Goal: Task Accomplishment & Management: Use online tool/utility

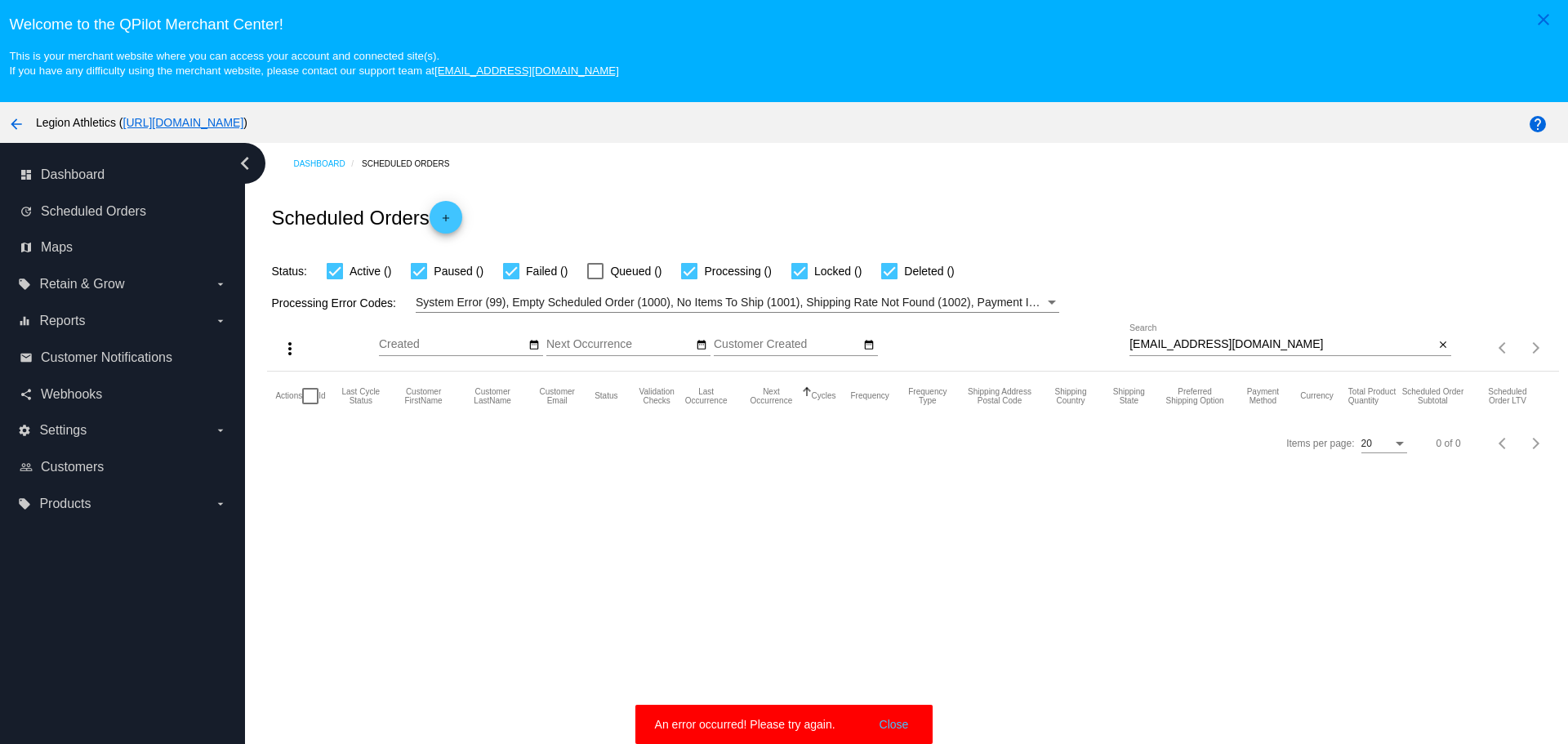
click at [1129, 341] on input "[EMAIL_ADDRESS][DOMAIN_NAME]" at bounding box center [1281, 345] width 305 height 13
drag, startPoint x: 1128, startPoint y: 341, endPoint x: 1193, endPoint y: 346, distance: 65.2
click at [1193, 346] on input "[EMAIL_ADDRESS][DOMAIN_NAME]" at bounding box center [1281, 345] width 305 height 13
paste input "[EMAIL_ADDRESS]"
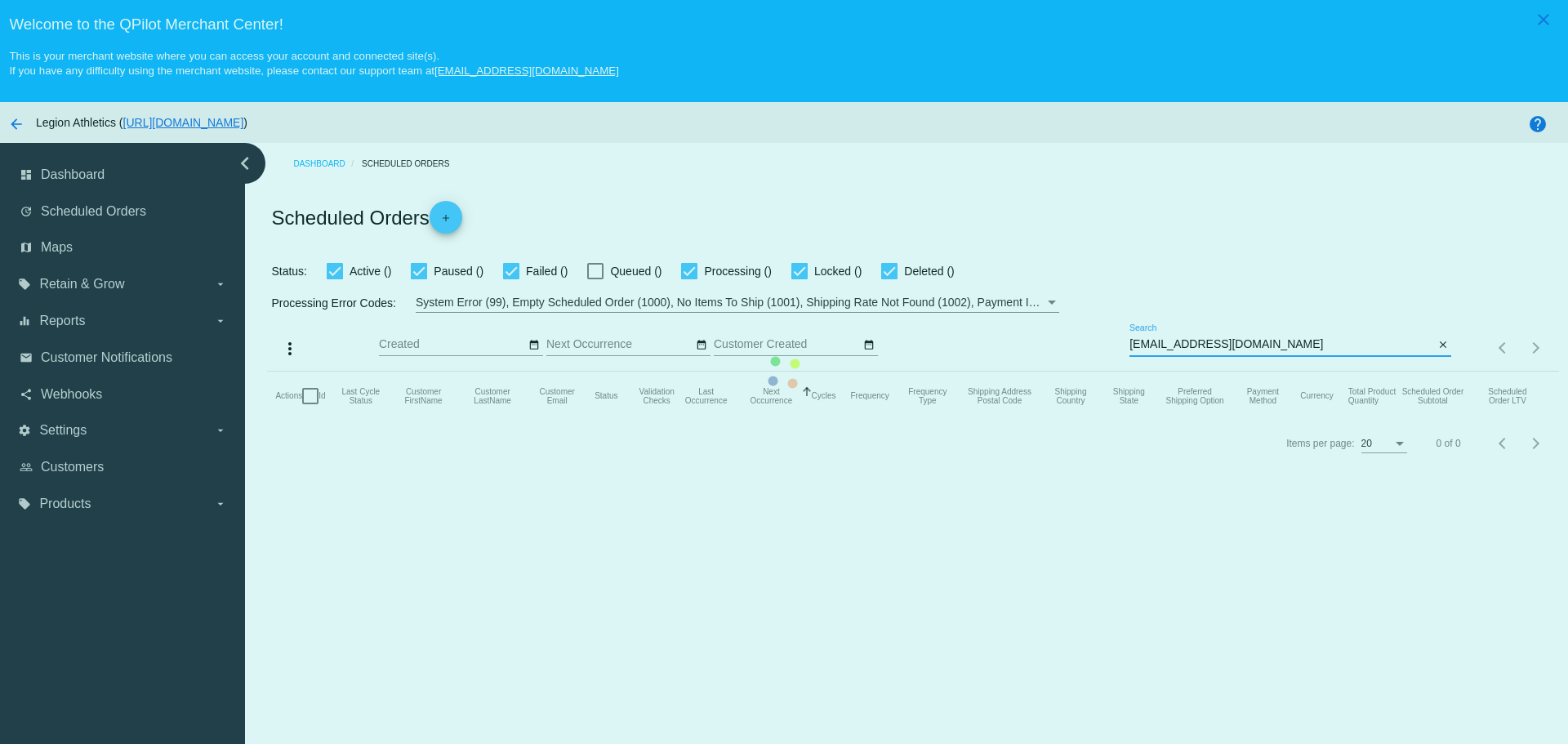
type input "[EMAIL_ADDRESS][DOMAIN_NAME]"
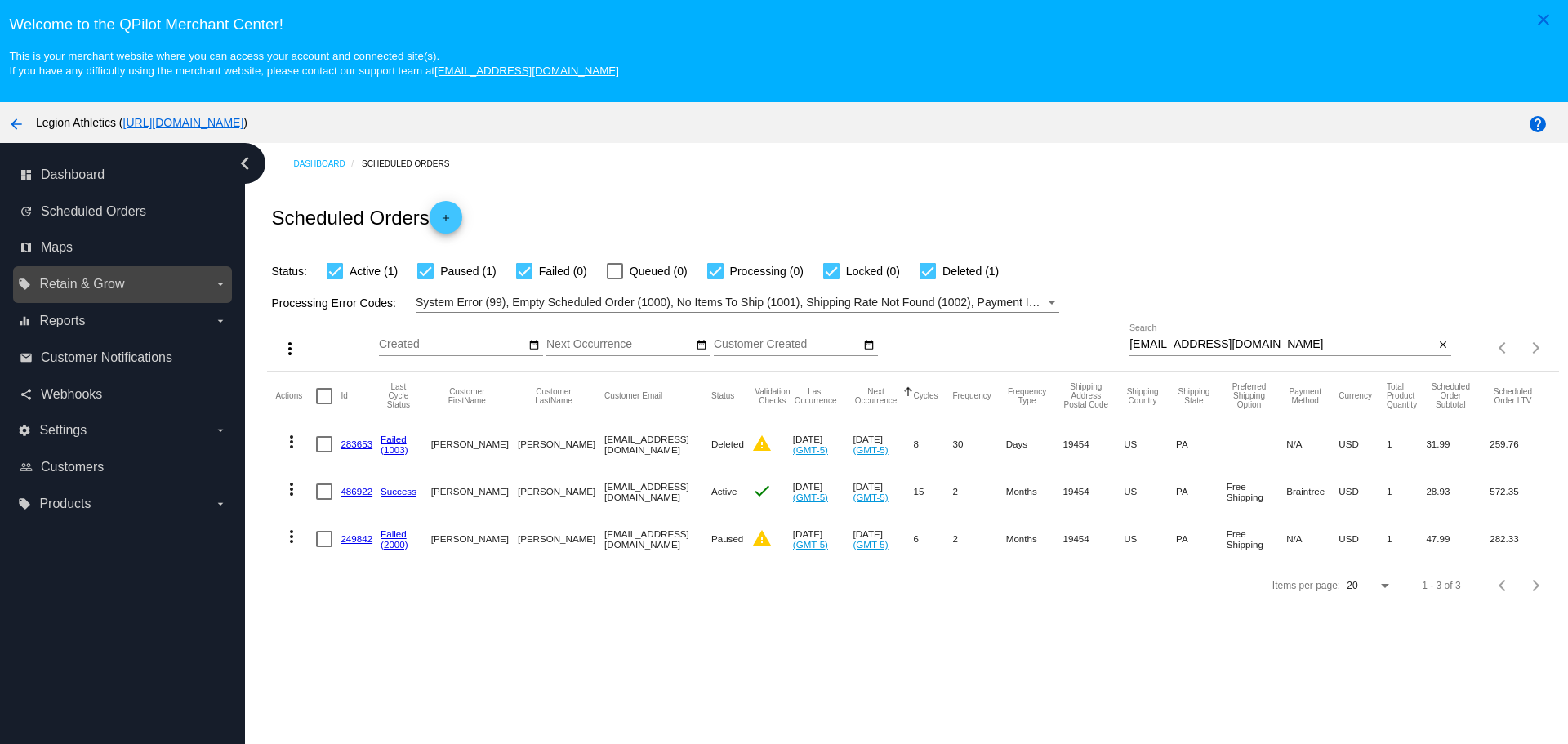
click at [219, 291] on icon "arrow_drop_down" at bounding box center [220, 284] width 13 height 13
click at [0, 0] on input "local_offer Retain & Grow arrow_drop_down" at bounding box center [0, 0] width 0 height 0
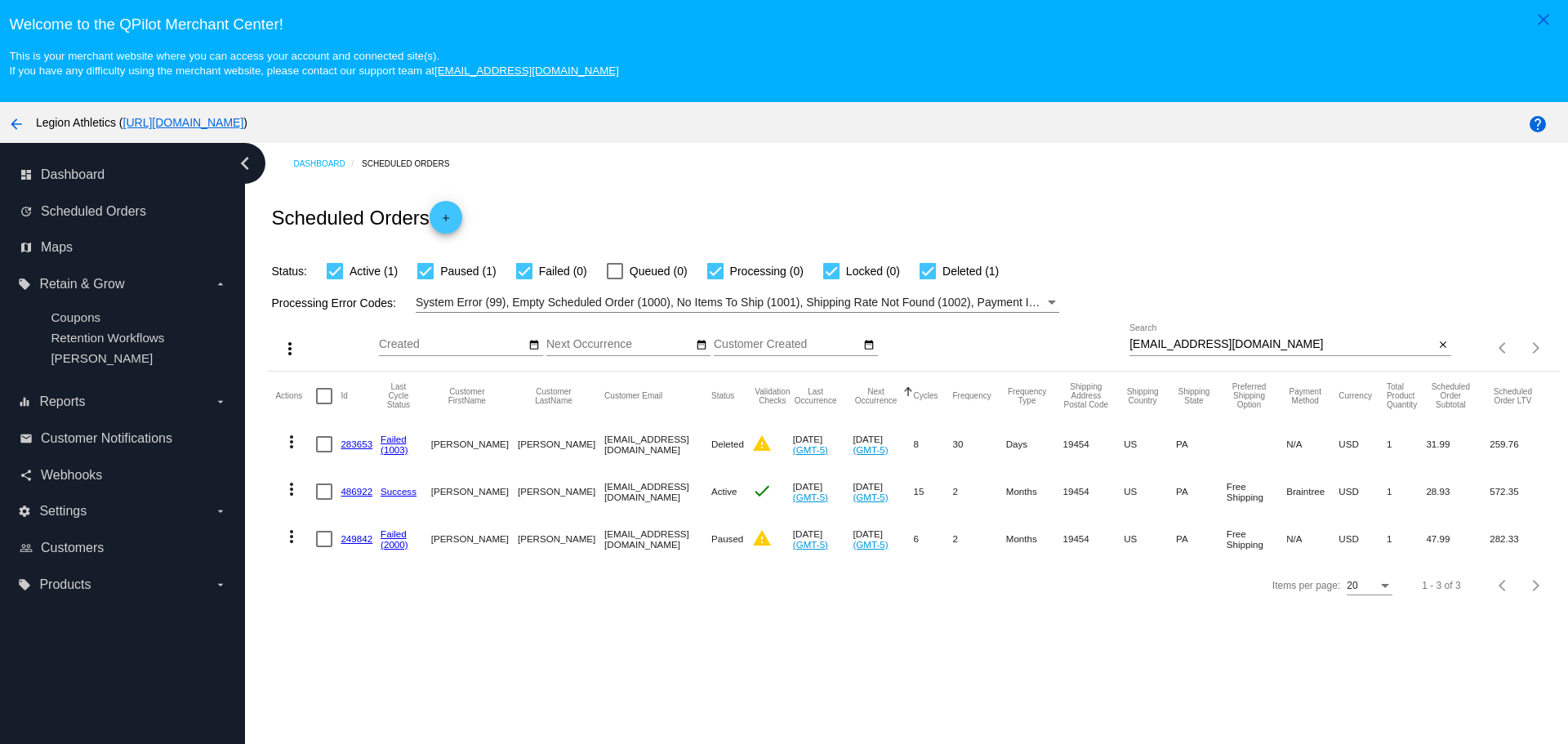
click at [353, 494] on link "486922" at bounding box center [357, 492] width 32 height 11
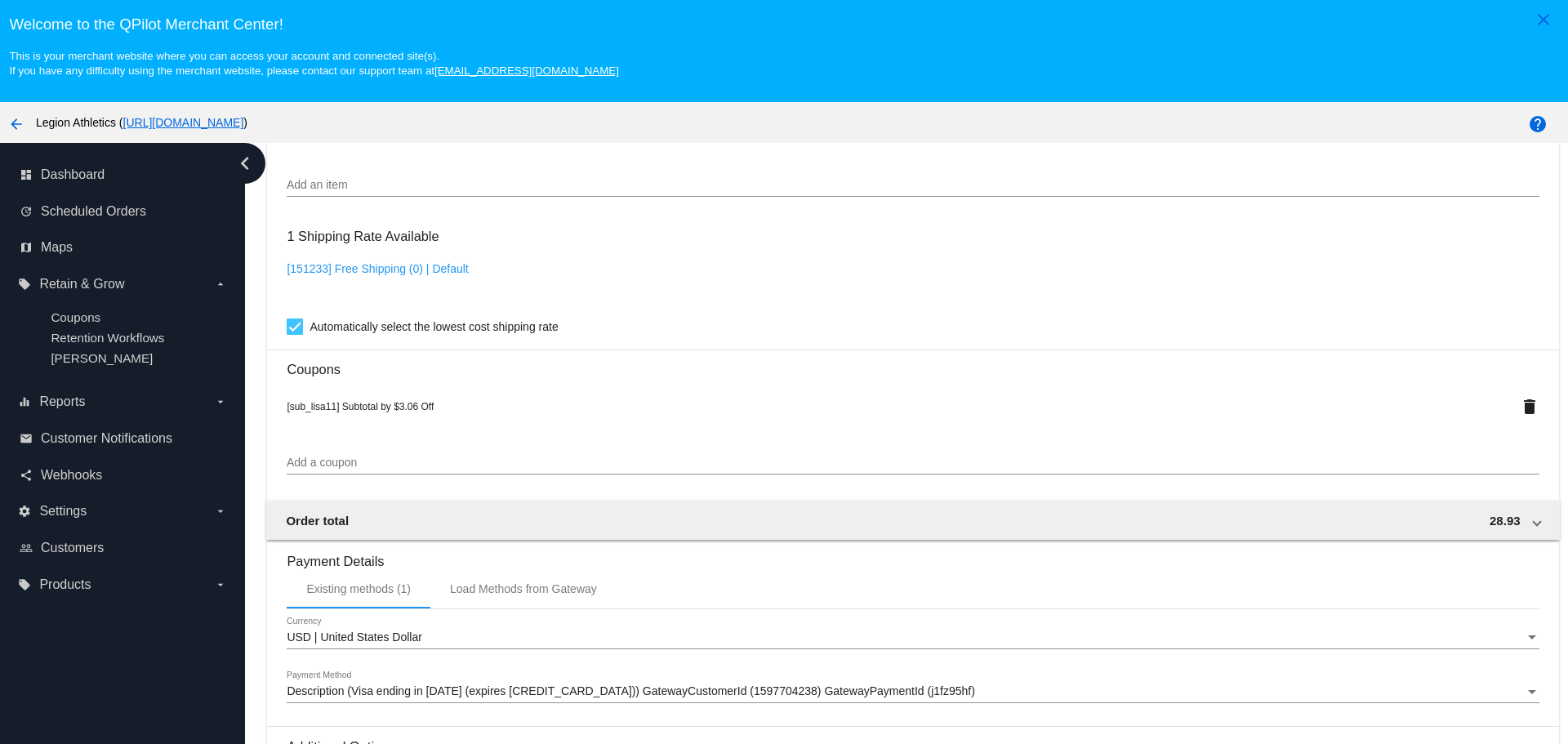
scroll to position [1307, 0]
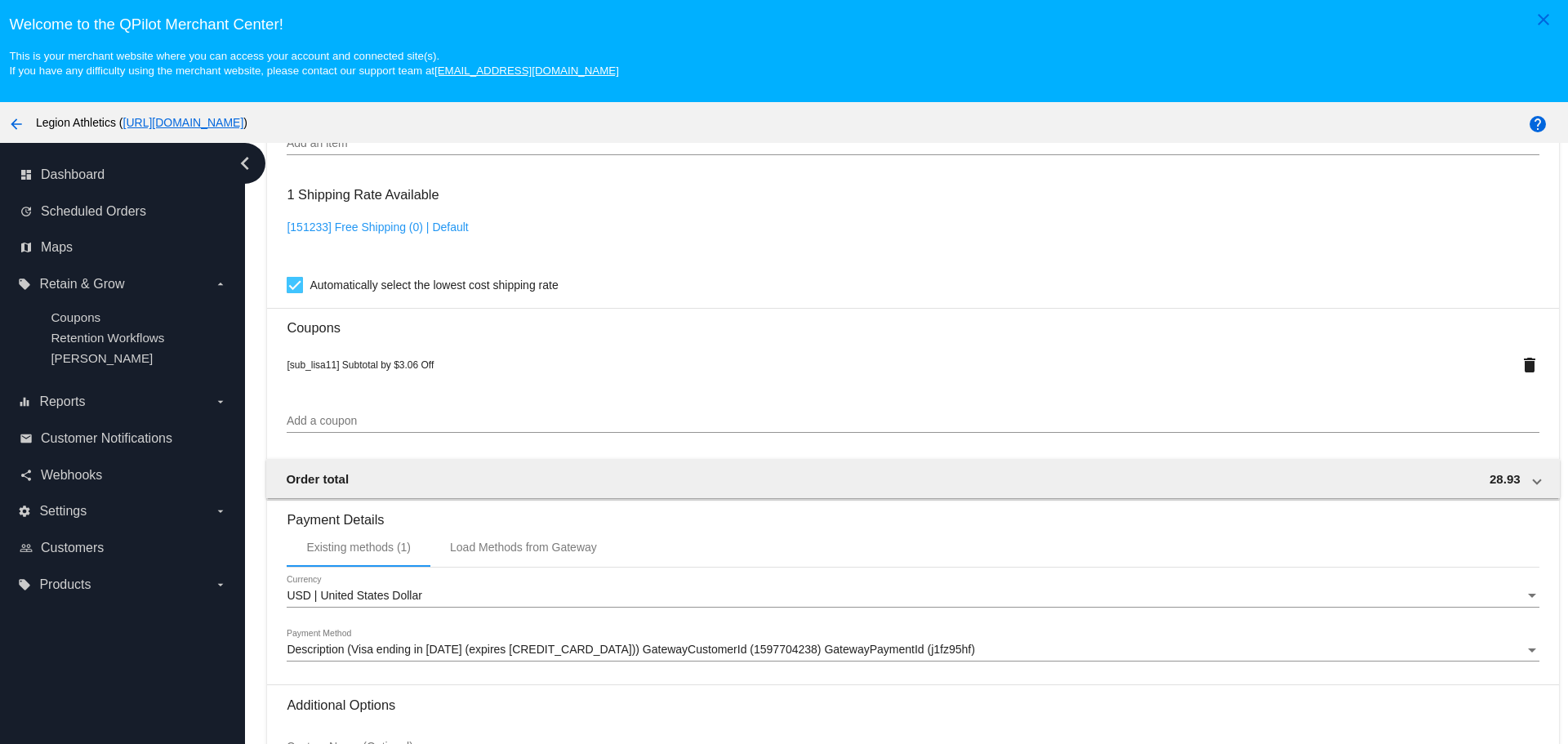
click at [360, 423] on input "Add a coupon" at bounding box center [913, 421] width 1252 height 13
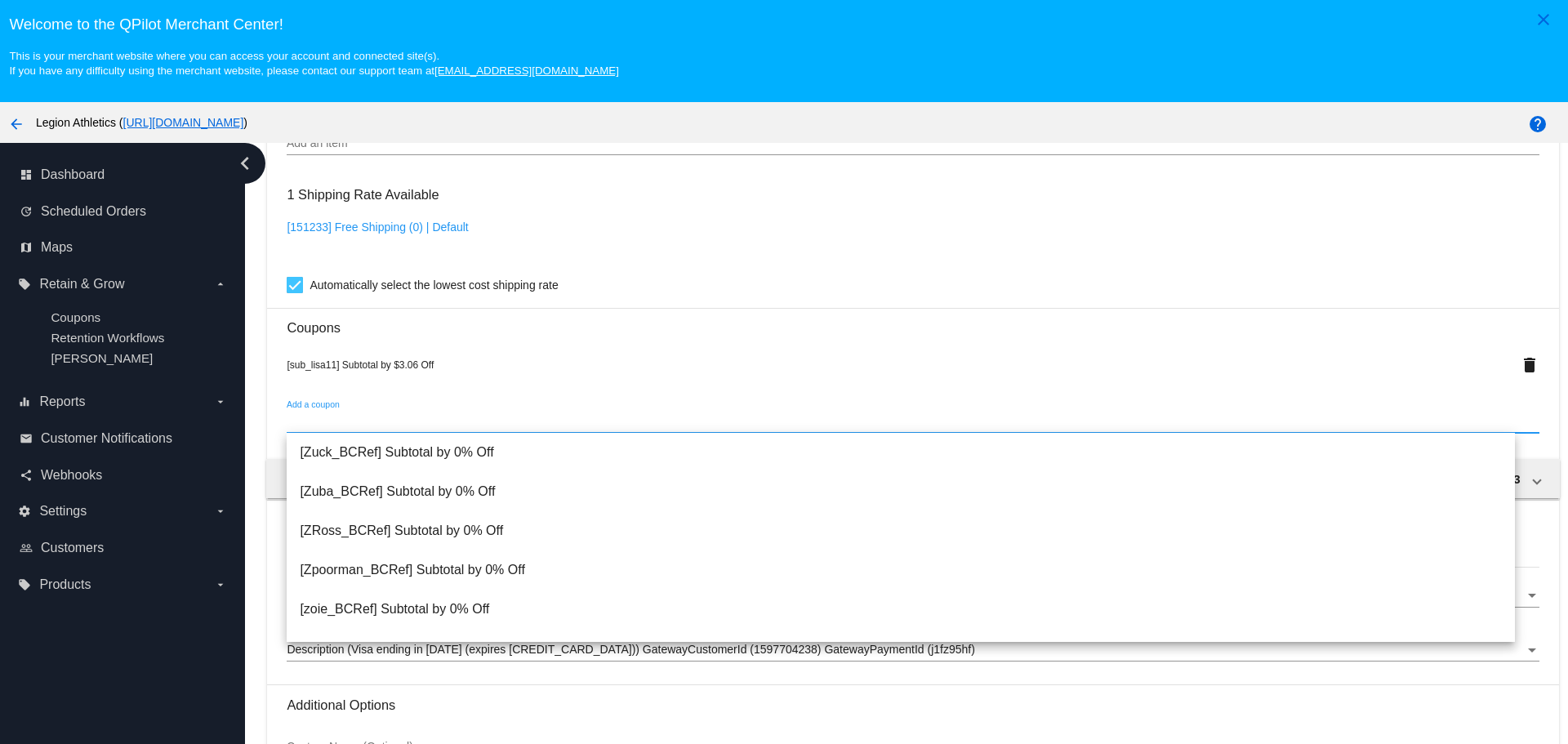
paste input "10_Credit_Sub_9.17"
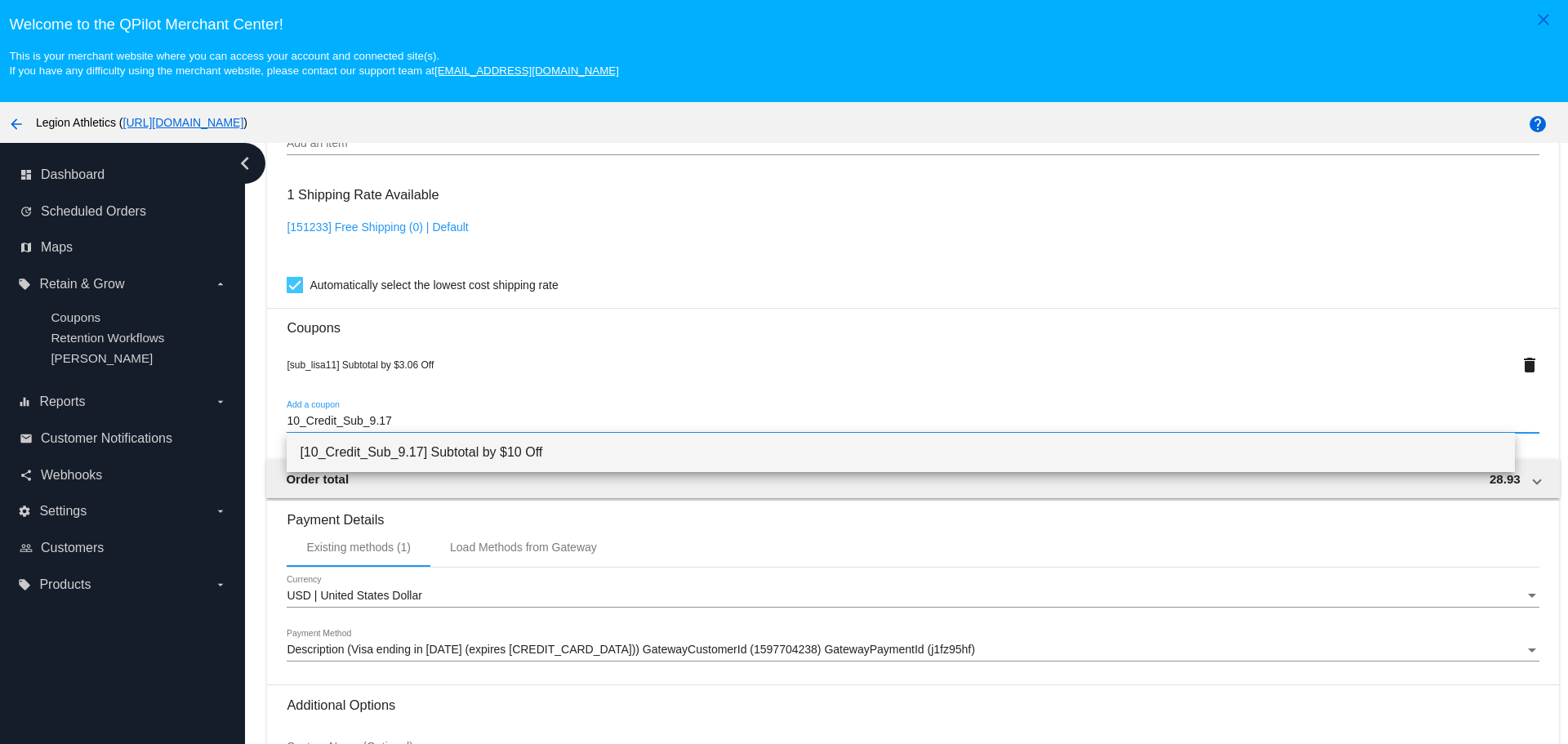
type input "10_Credit_Sub_9.17"
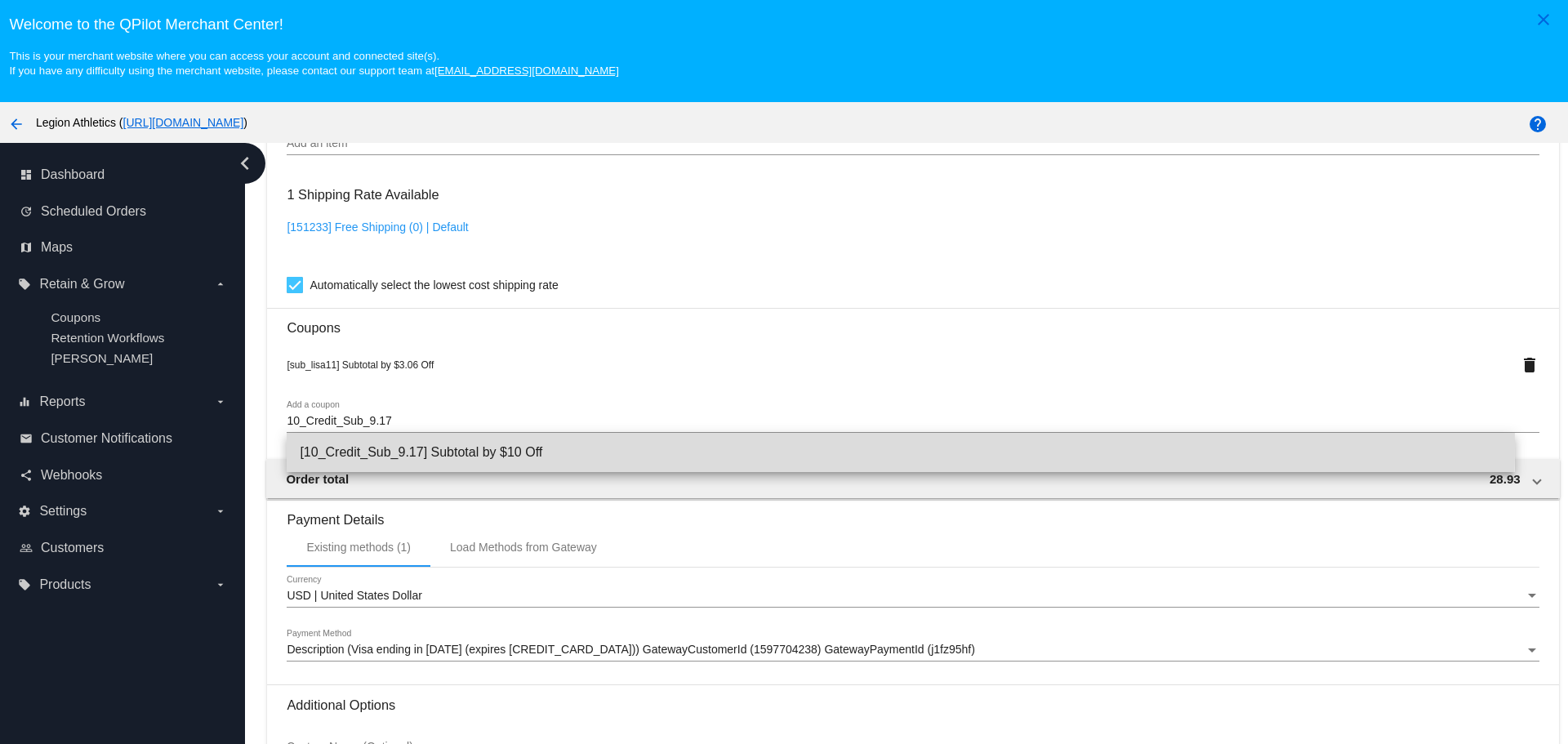
click at [373, 446] on span "[10_Credit_Sub_9.17] Subtotal by $10 Off" at bounding box center [900, 453] width 1201 height 39
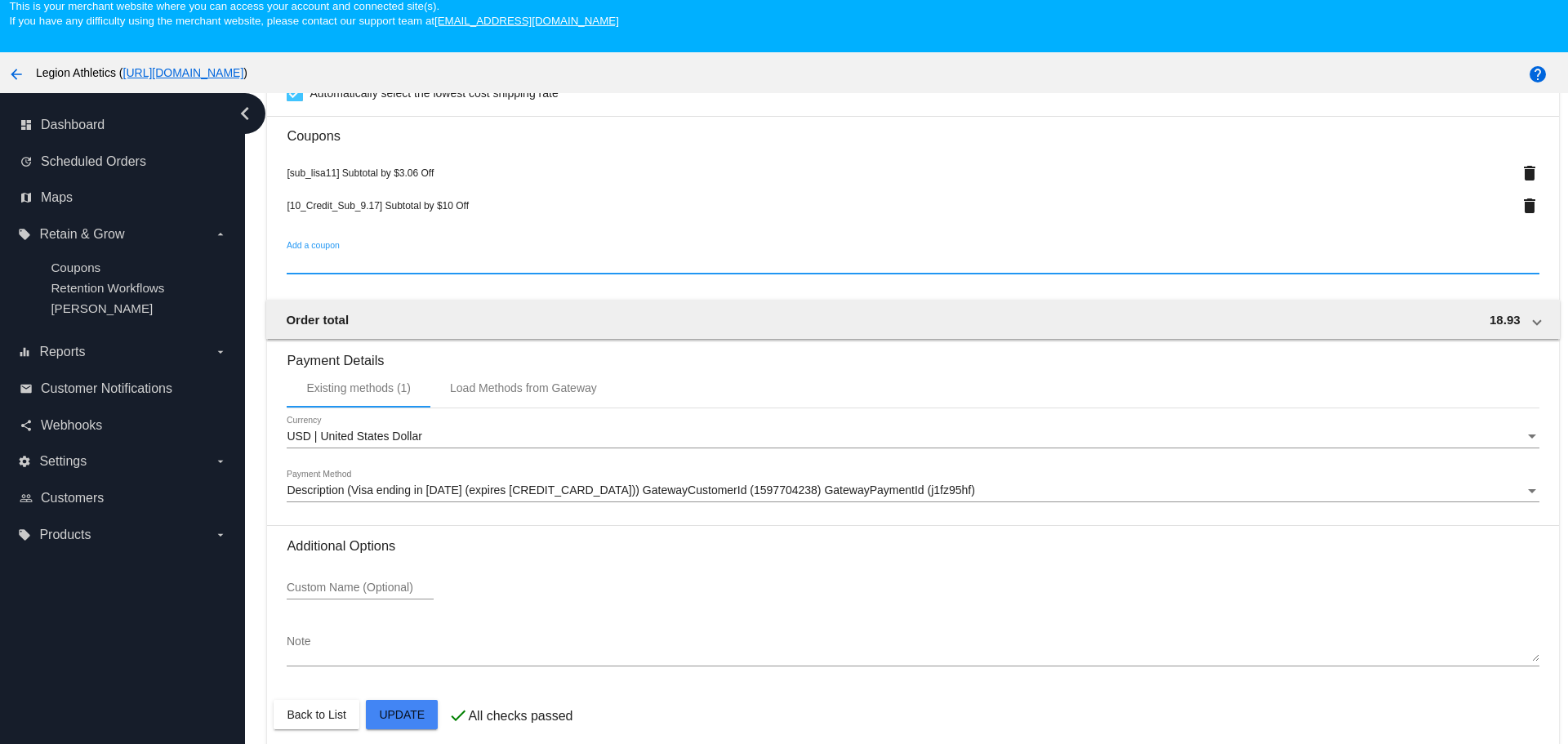
scroll to position [102, 0]
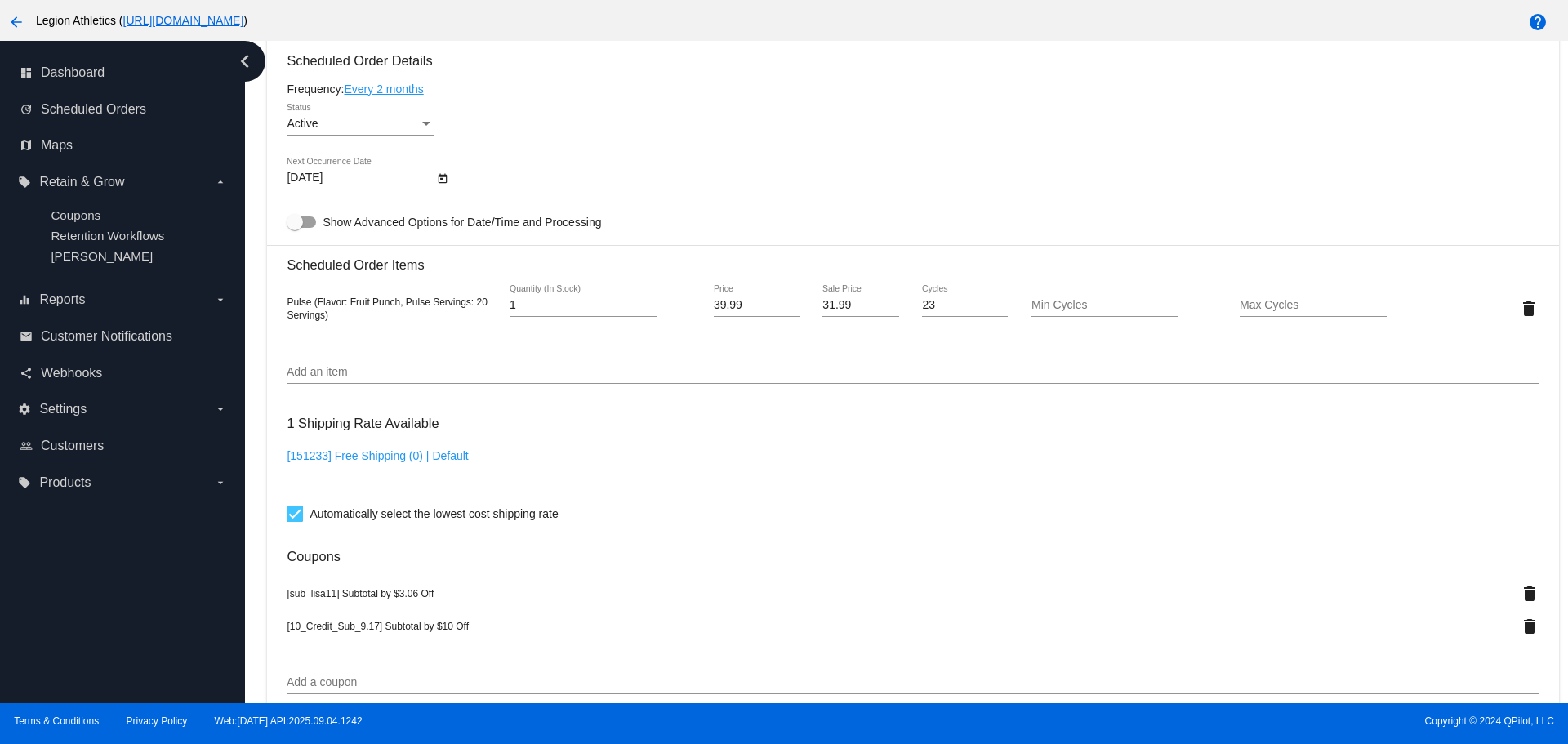
scroll to position [959, 0]
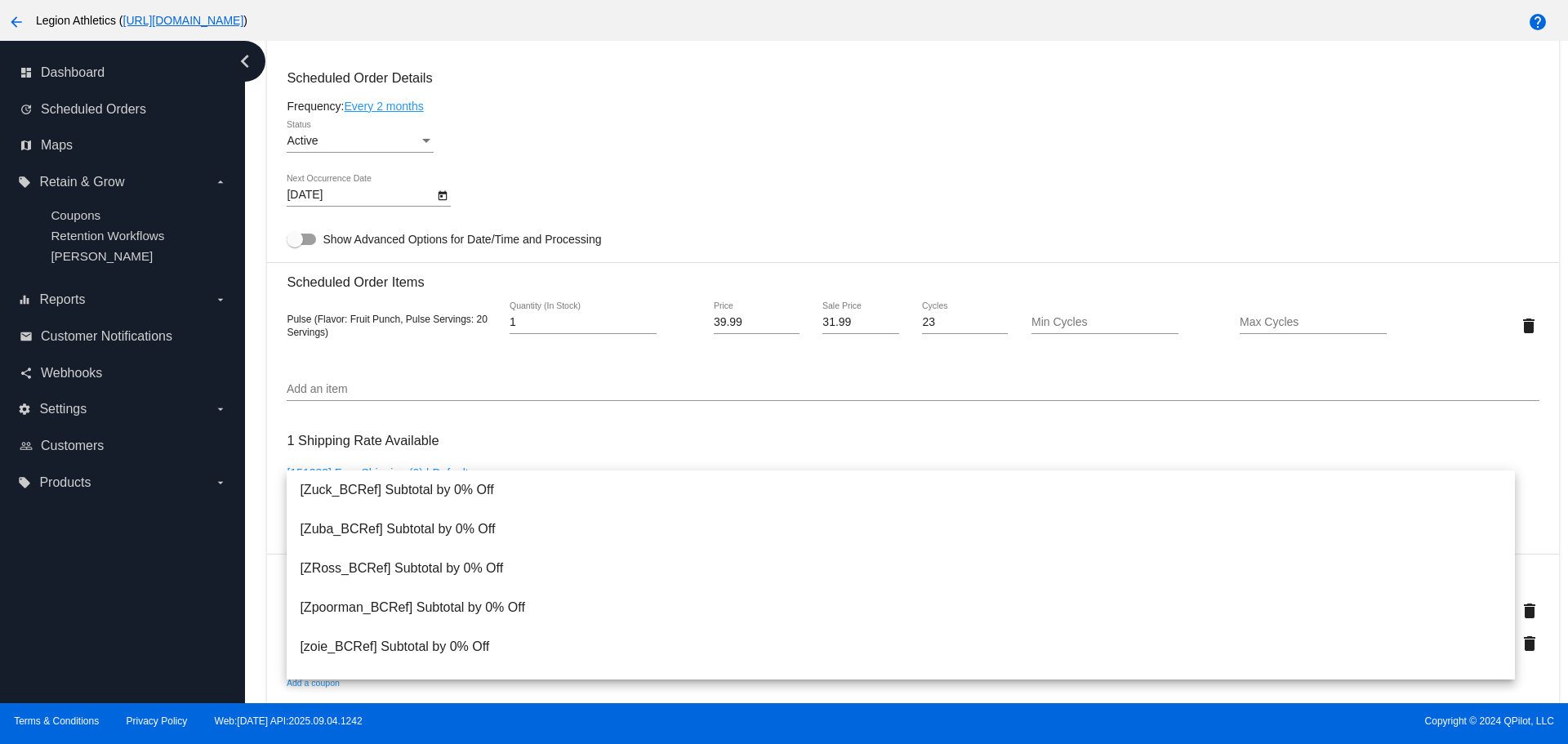
click at [799, 184] on div "[DATE] Next Occurrence Date" at bounding box center [913, 198] width 1252 height 47
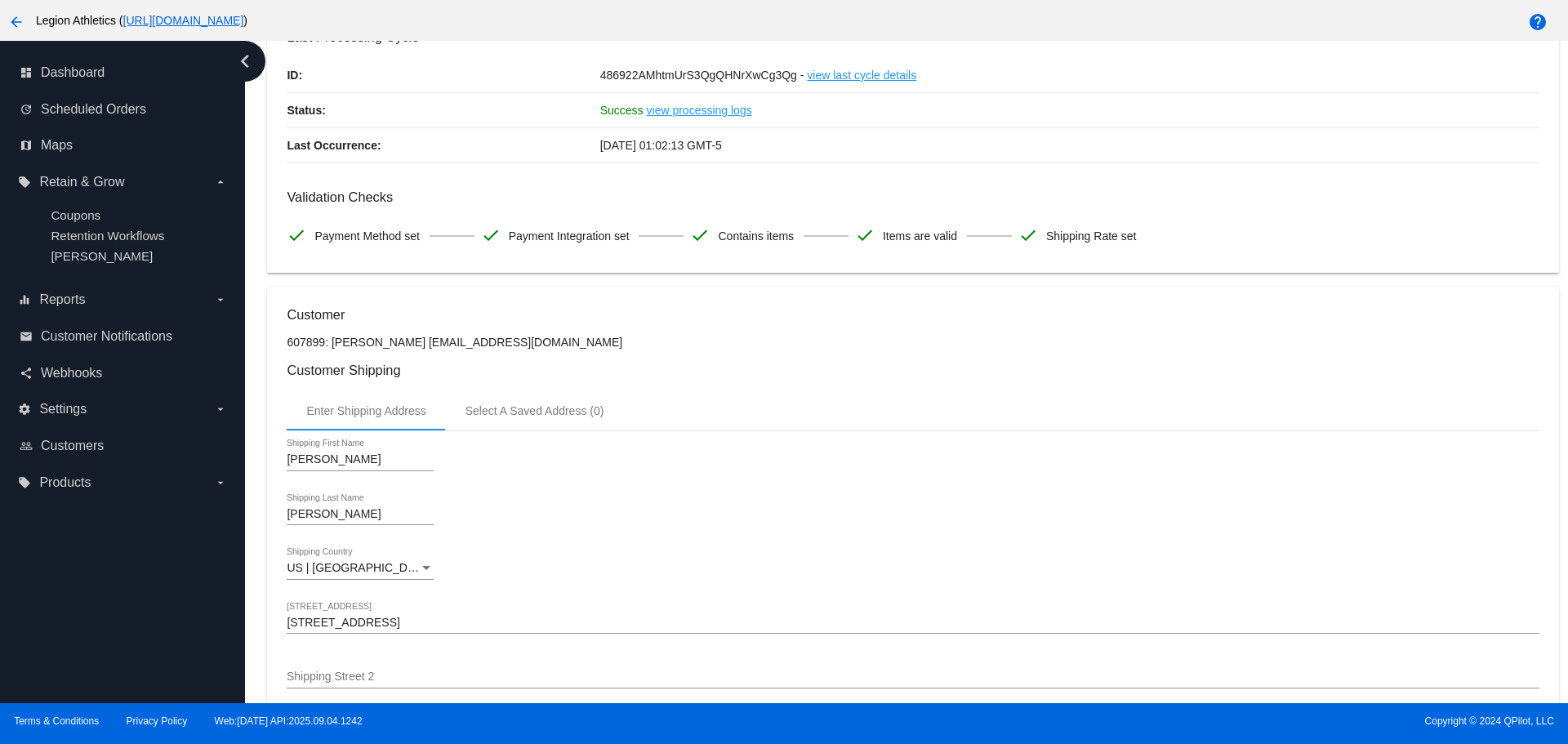
scroll to position [0, 0]
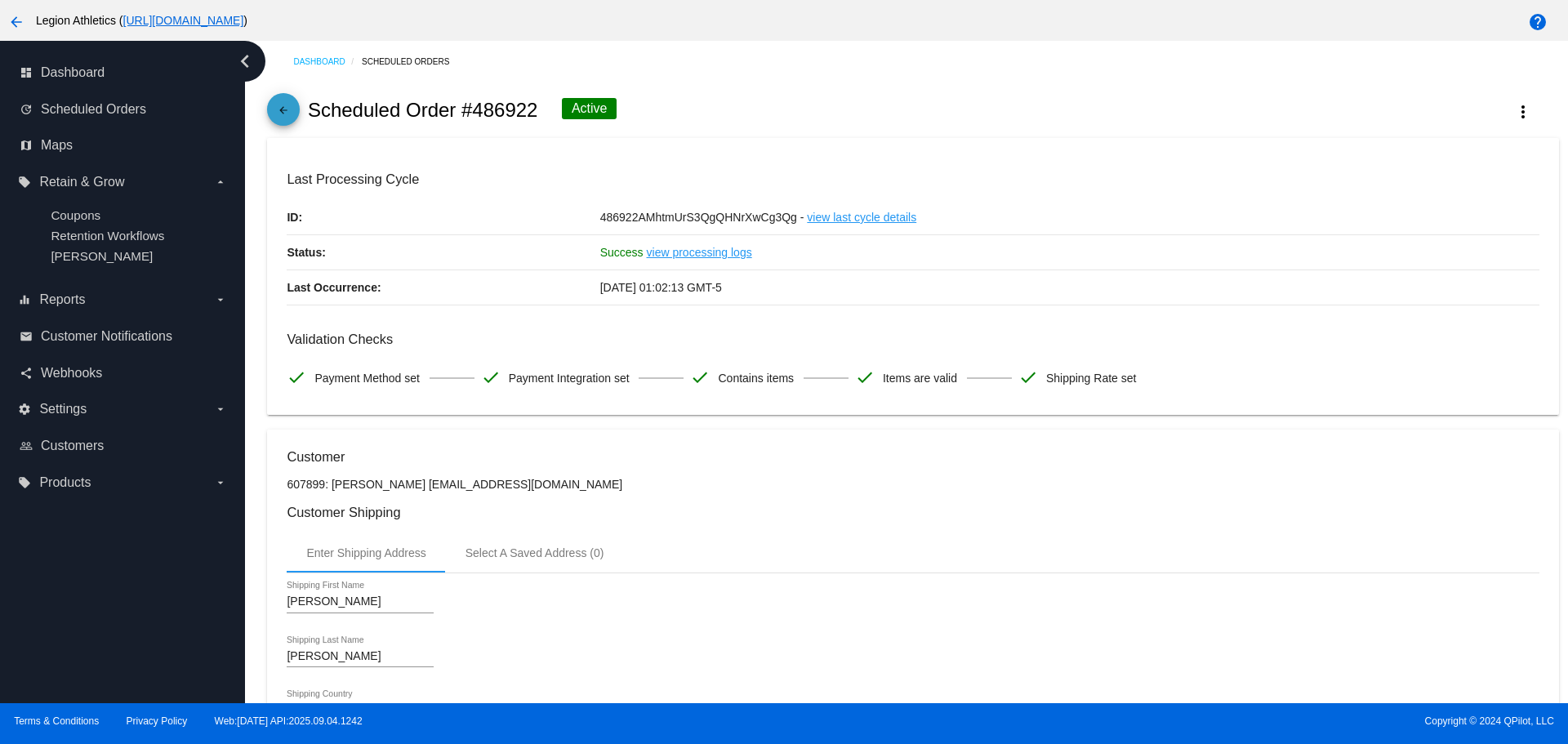
click at [285, 108] on mat-icon "arrow_back" at bounding box center [283, 114] width 19 height 19
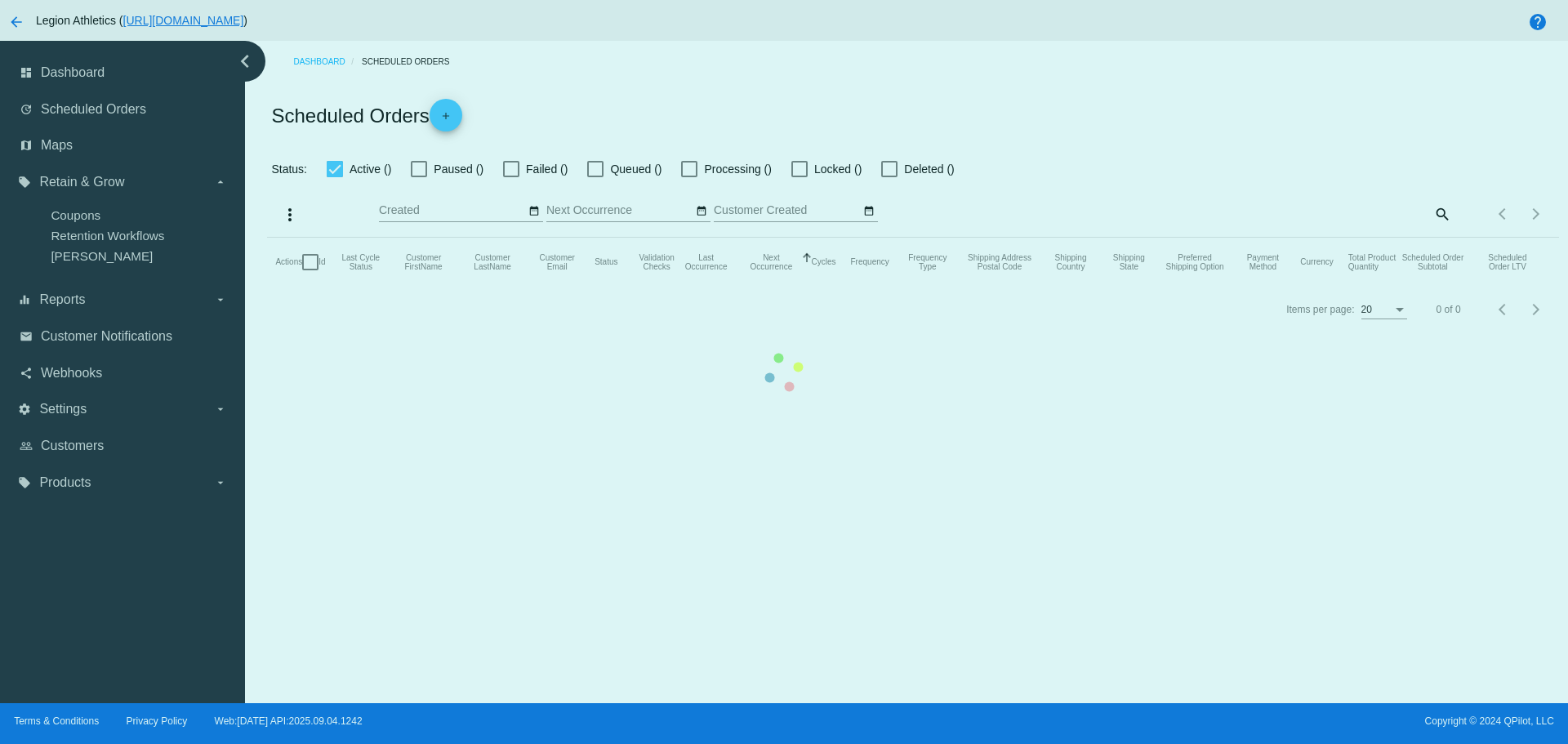
checkbox input "true"
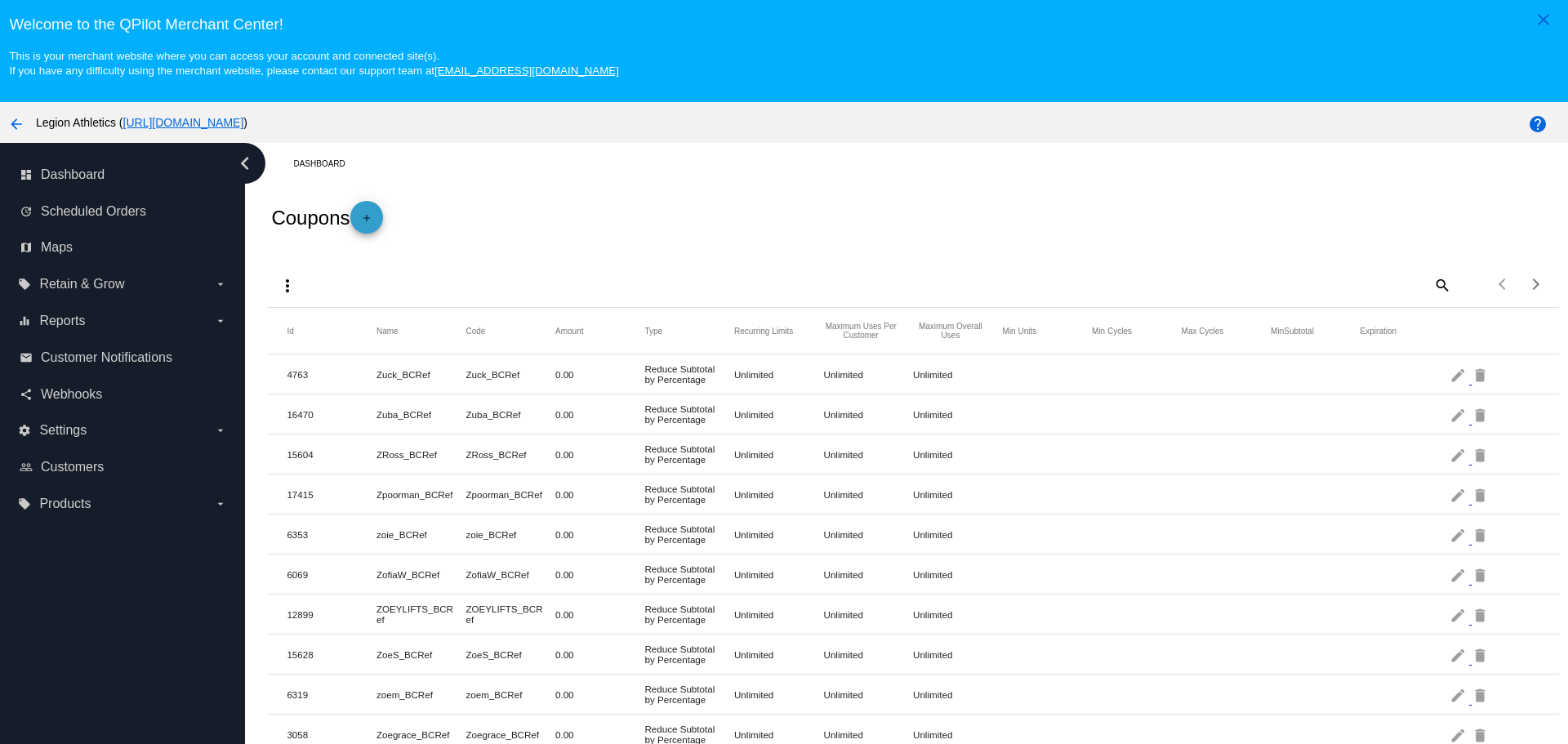
click at [359, 218] on link "add" at bounding box center [367, 217] width 33 height 33
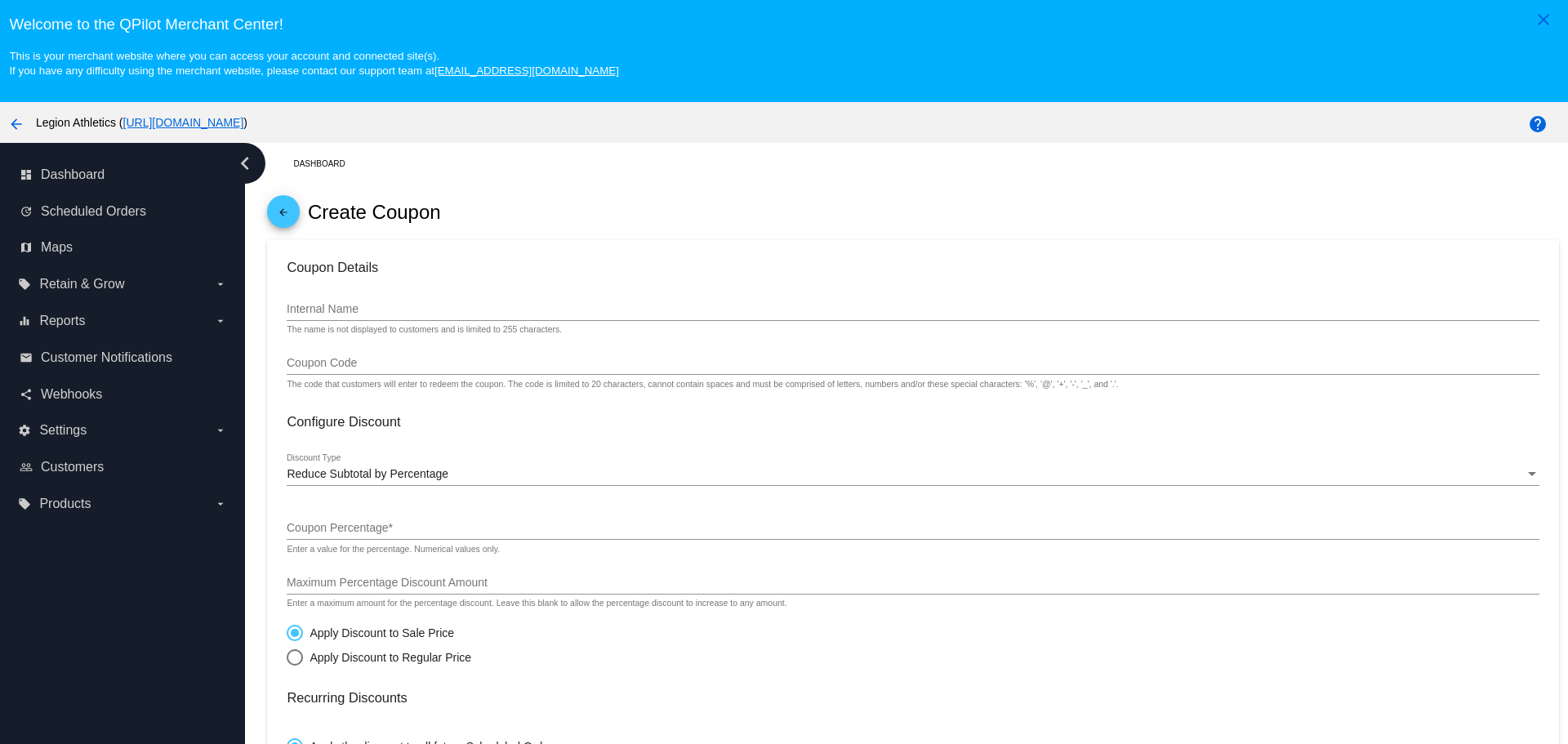
click at [351, 309] on input "Internal Name" at bounding box center [913, 309] width 1252 height 13
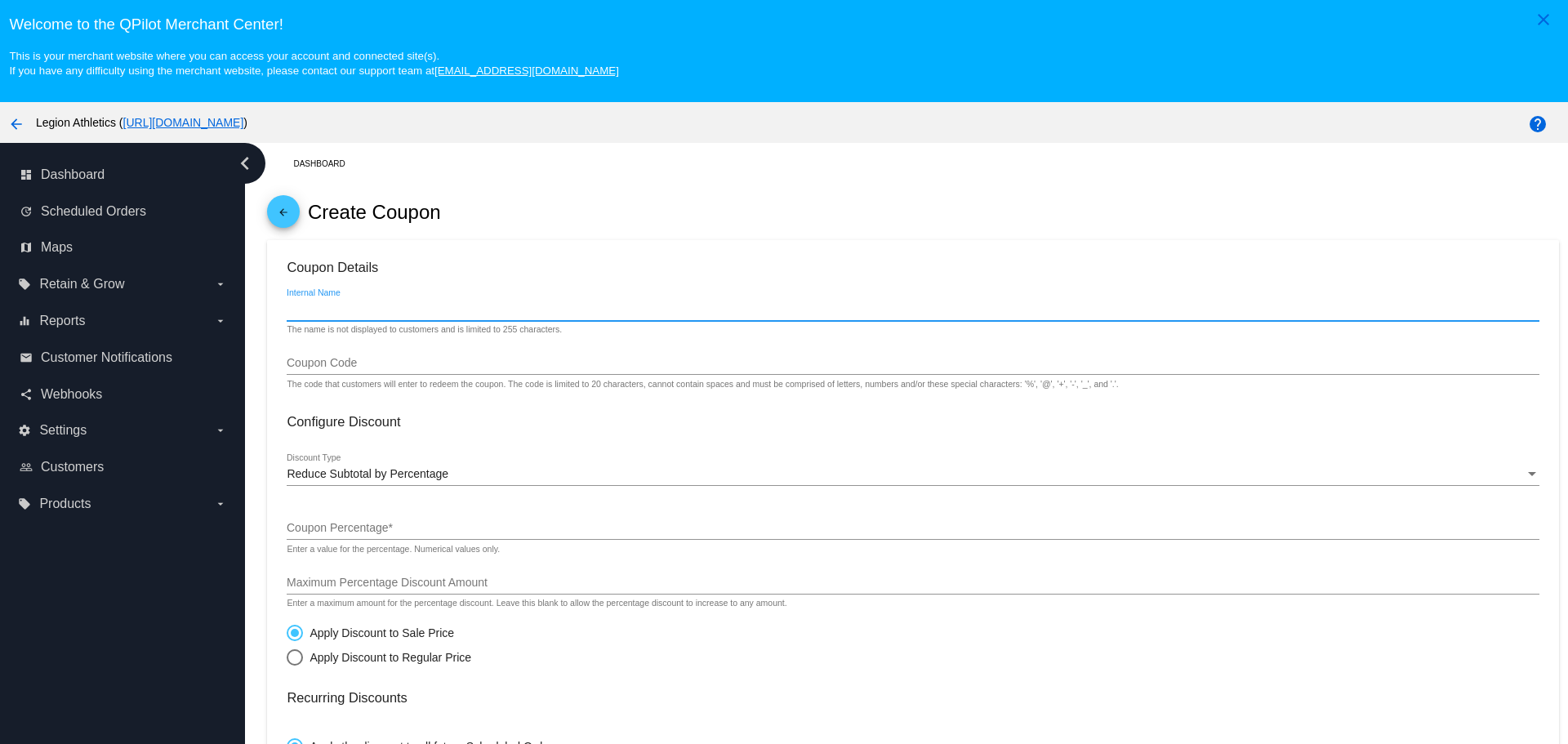
click at [351, 309] on input "Internal Name" at bounding box center [913, 309] width 1252 height 13
type input "O"
type input "P"
click at [356, 307] on input "10_Credit_Sub_9.17" at bounding box center [913, 309] width 1252 height 13
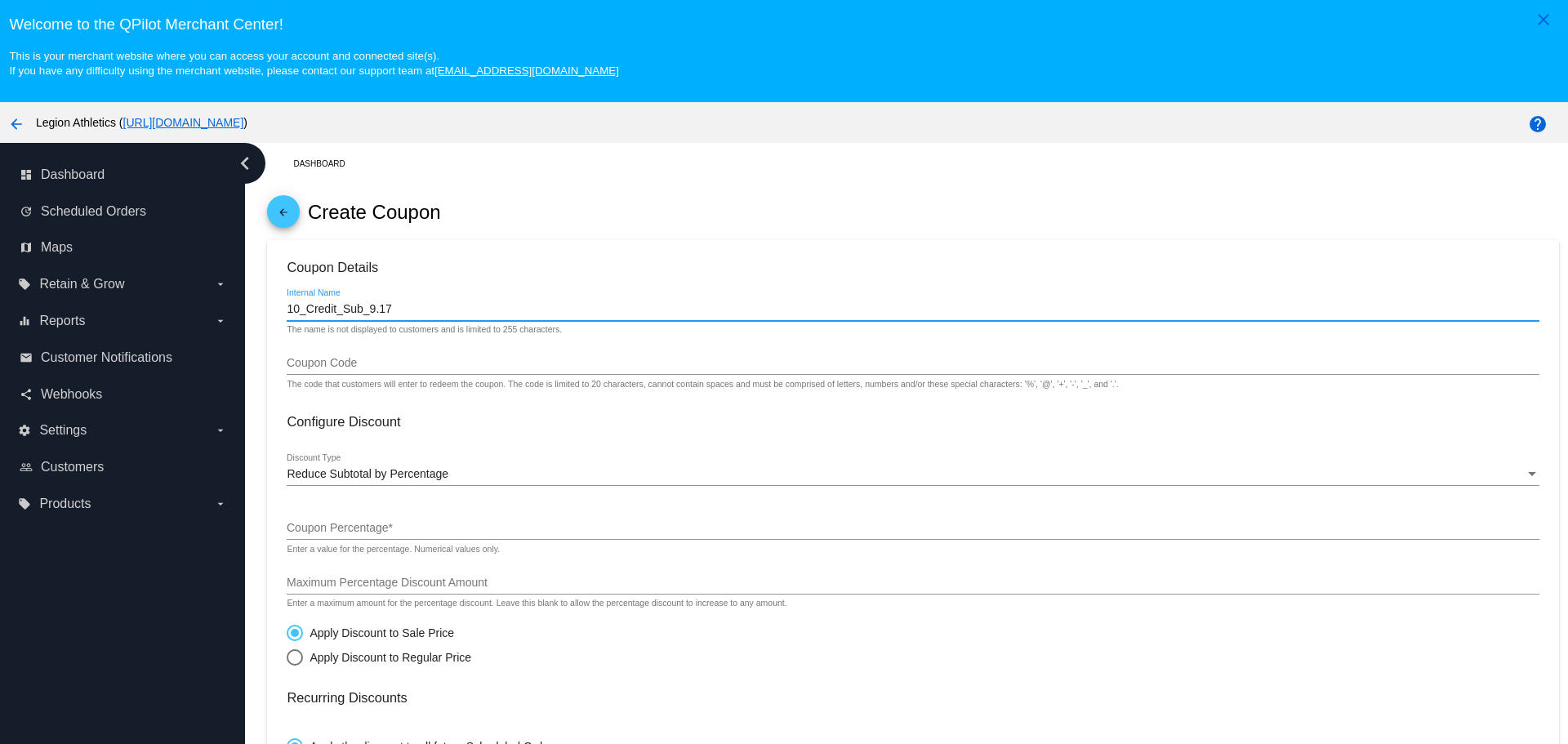
click at [356, 307] on input "10_Credit_Sub_9.17" at bounding box center [913, 309] width 1252 height 13
type input "10_Credit_Sub_9.17"
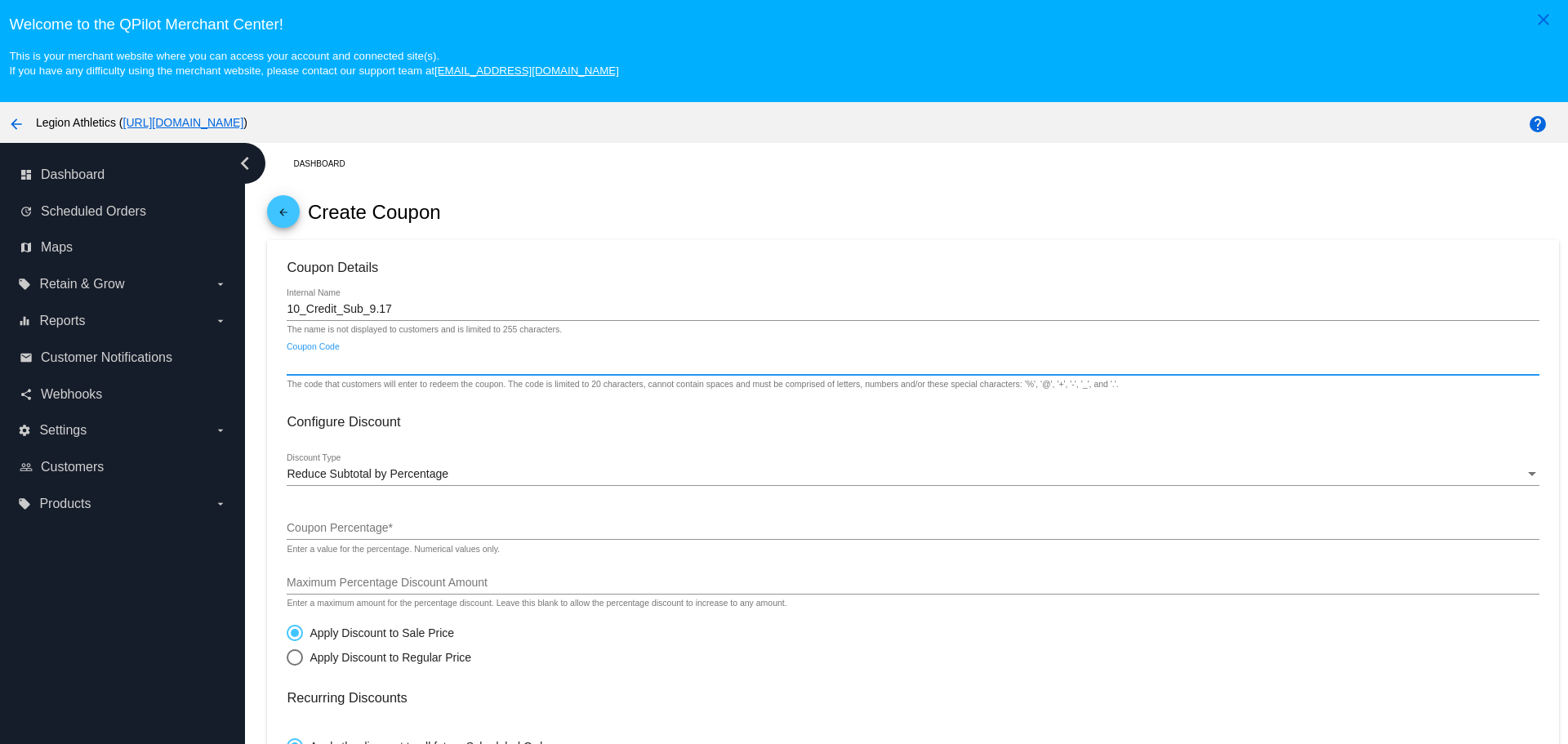
paste input "10_Credit_Sub_9.17"
type input "10_Credit_Sub_9.17"
click at [413, 476] on span "Reduce Subtotal by Percentage" at bounding box center [367, 473] width 162 height 13
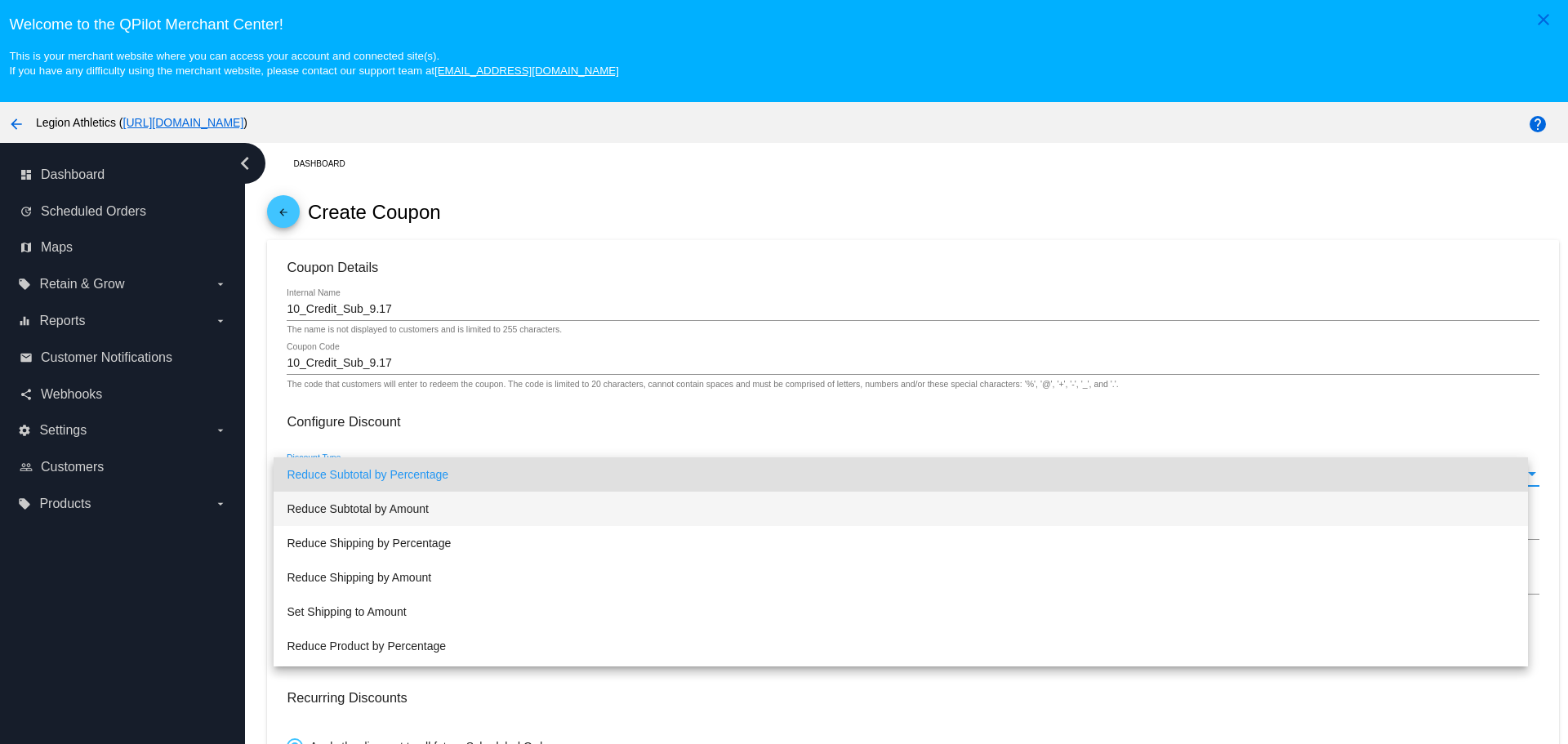
click at [404, 501] on span "Reduce Subtotal by Amount" at bounding box center [900, 508] width 1227 height 35
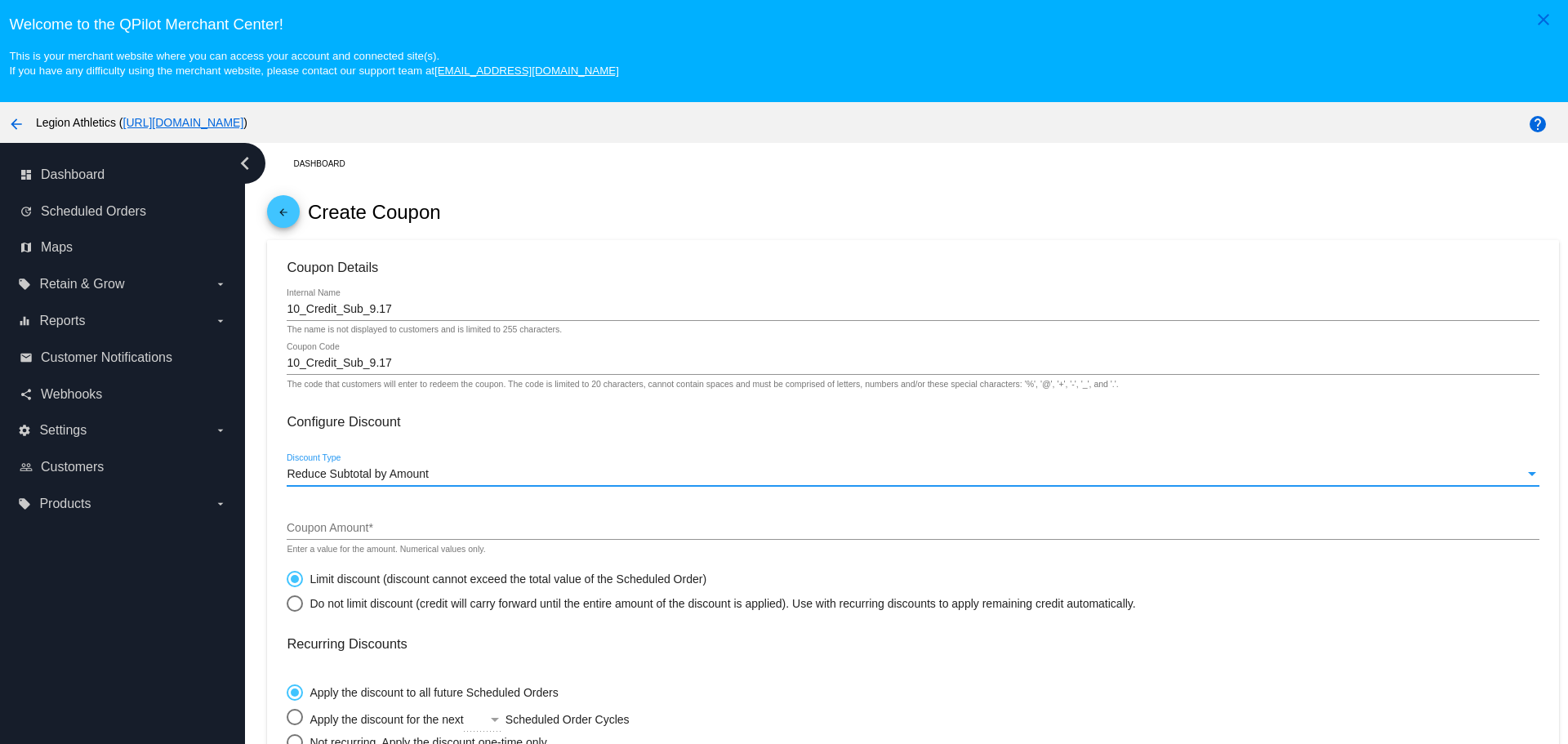
click at [400, 532] on input "Coupon Amount *" at bounding box center [913, 528] width 1252 height 13
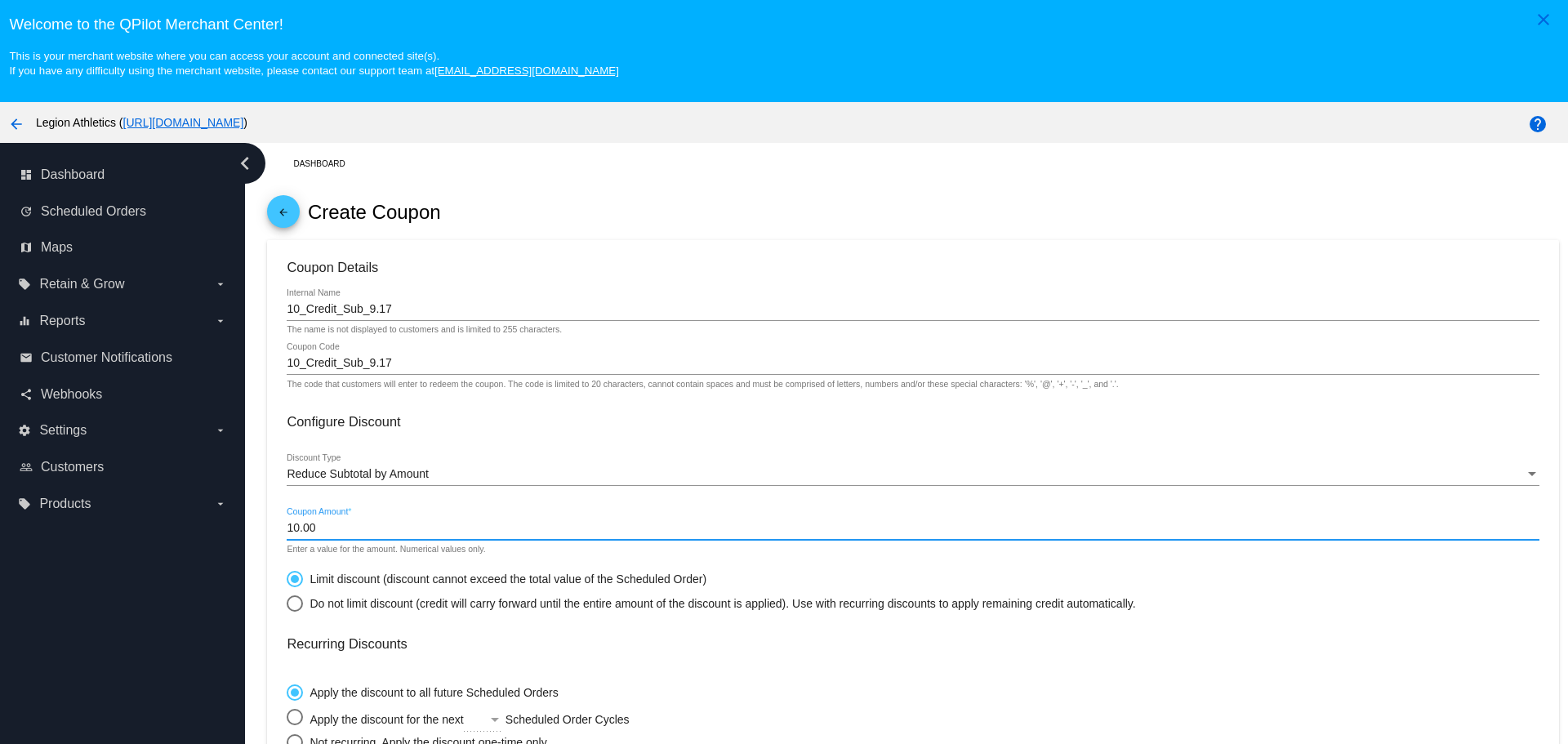
type input "10.00"
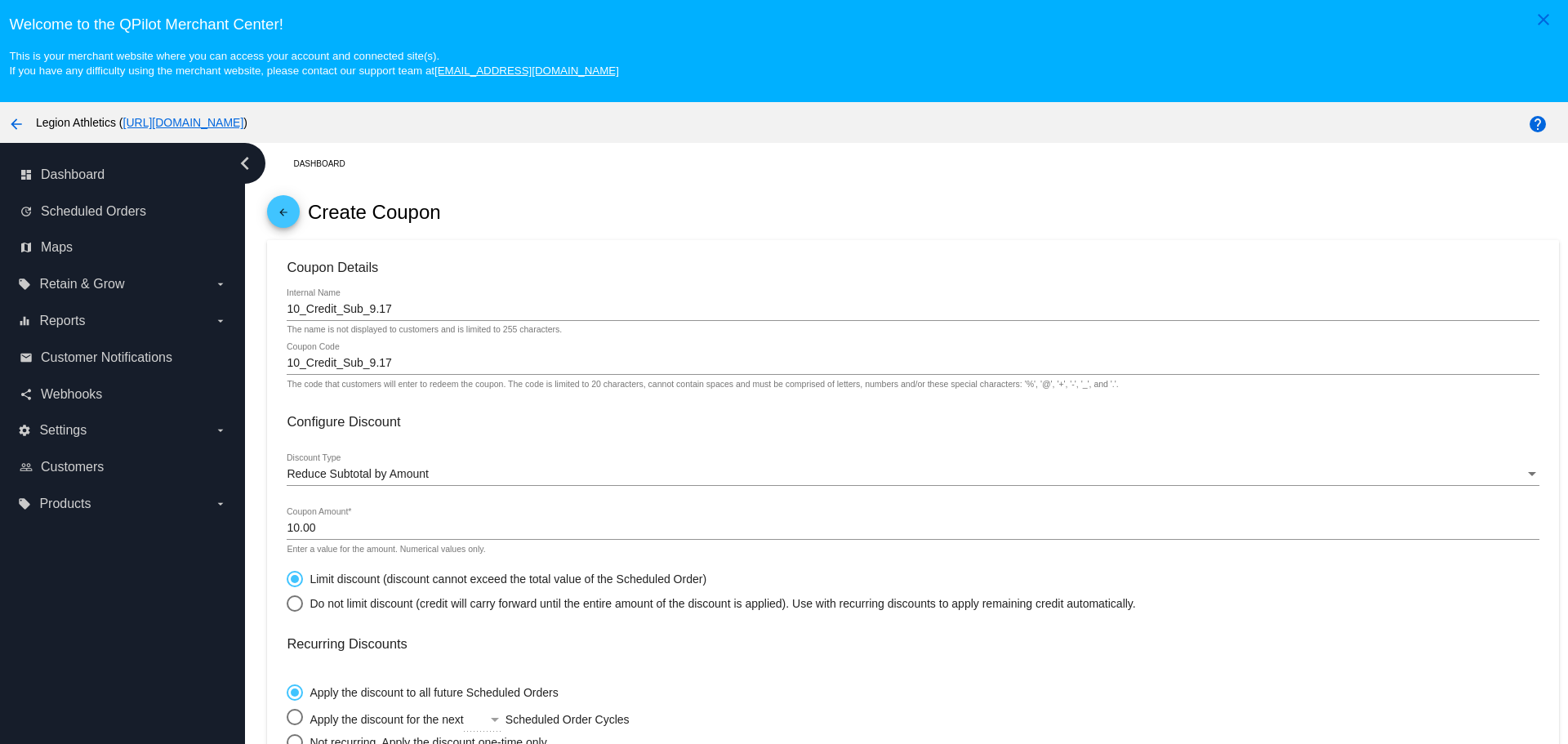
click at [1286, 626] on mat-card-content "Coupon Details 10_Credit_Sub_9.17 Internal Name The name is not displayed to cu…" at bounding box center [913, 664] width 1252 height 810
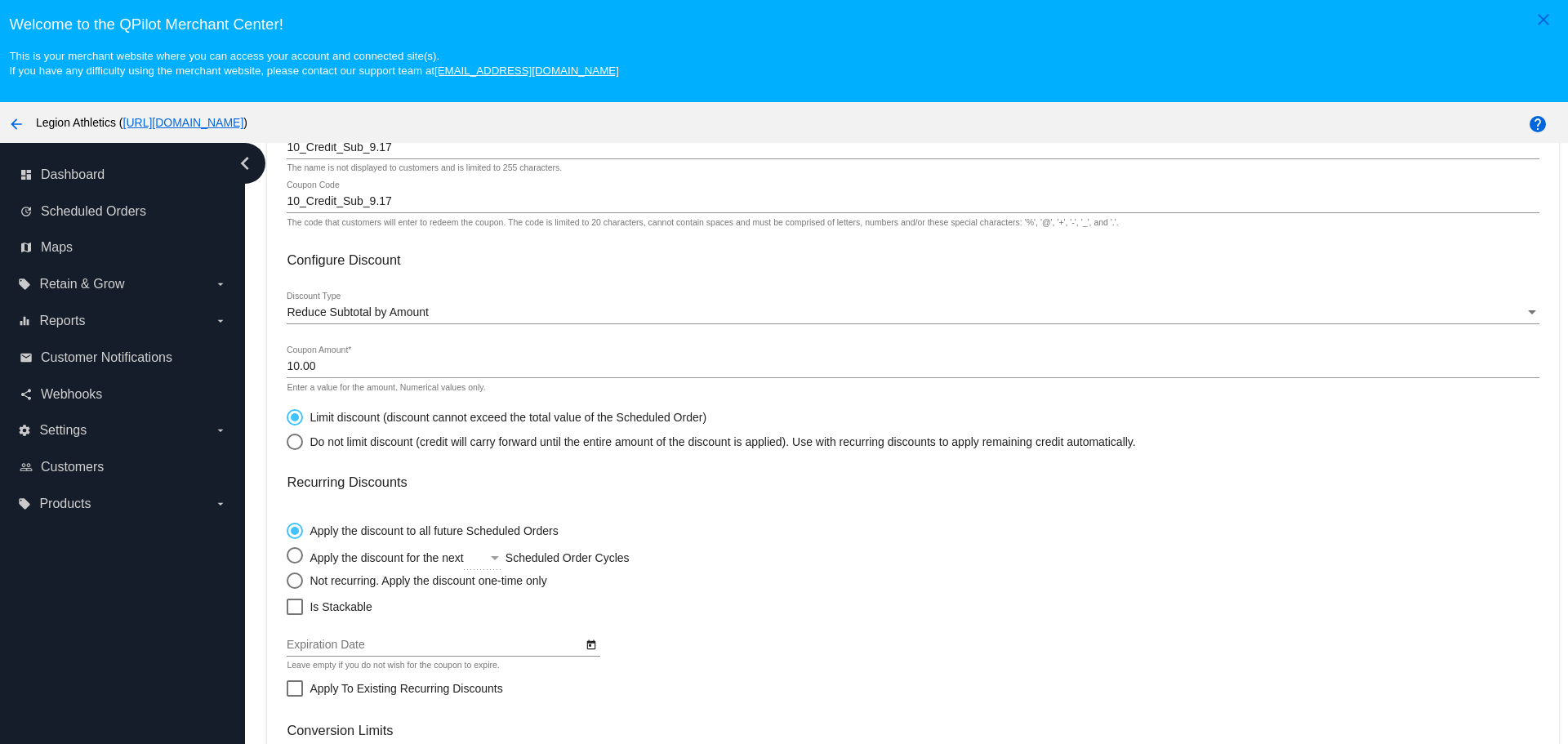
scroll to position [163, 0]
click at [297, 604] on div at bounding box center [295, 605] width 16 height 16
click at [295, 614] on input "Is Stackable" at bounding box center [294, 614] width 1 height 1
checkbox input "true"
click at [297, 578] on div "Select an option" at bounding box center [295, 579] width 16 height 16
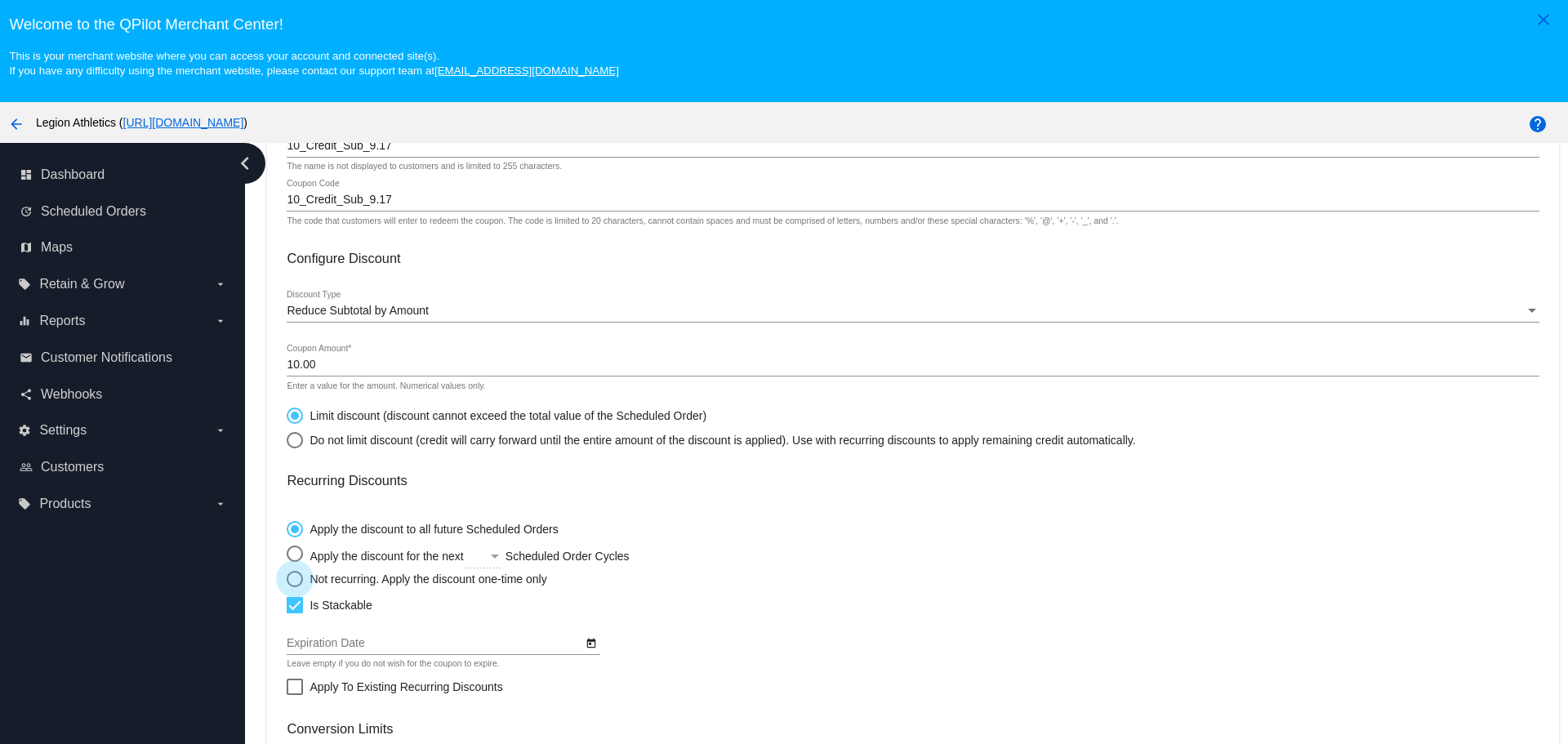
click at [287, 578] on input "Not recurring. Apply the discount one-time only" at bounding box center [286, 578] width 1 height 1
radio input "true"
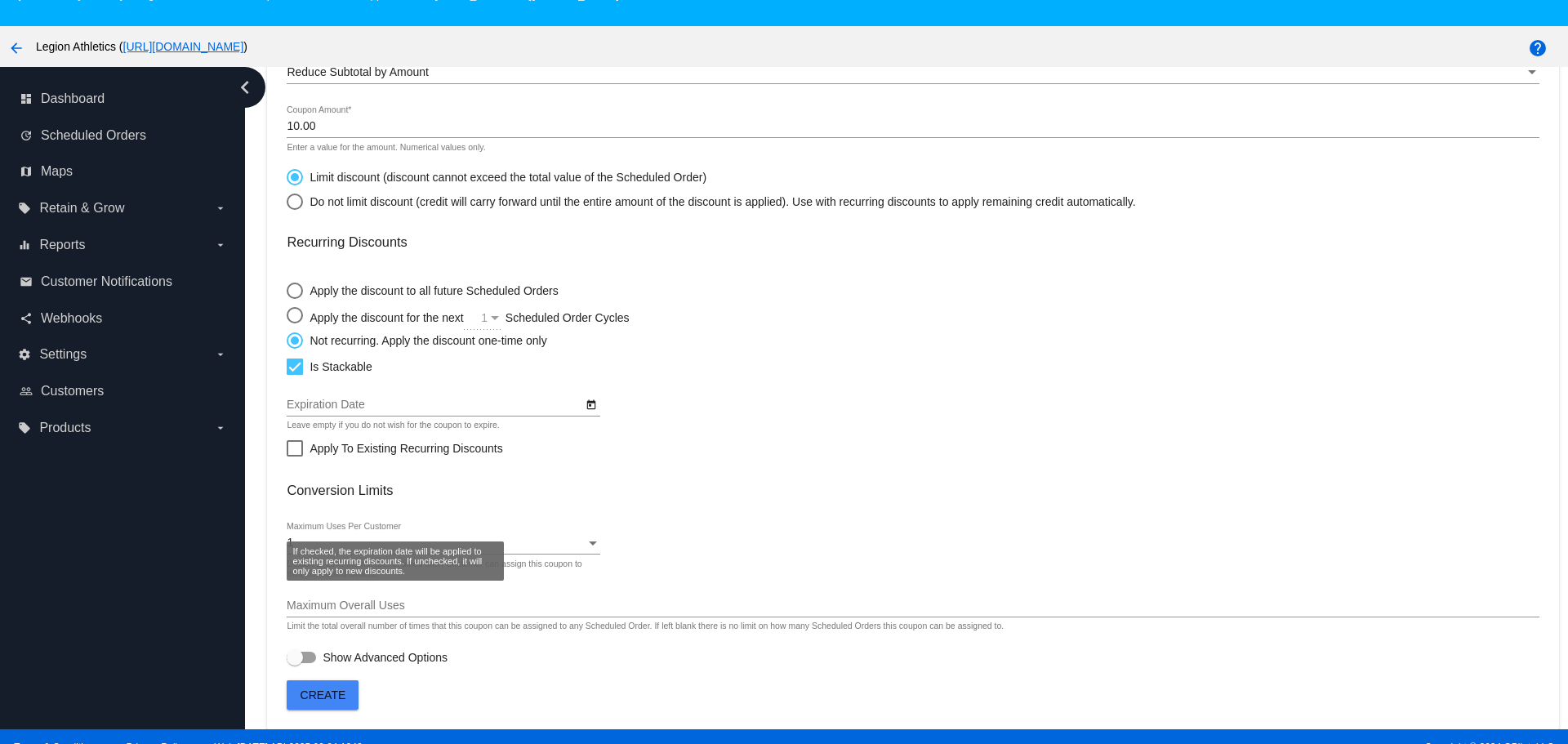
scroll to position [102, 0]
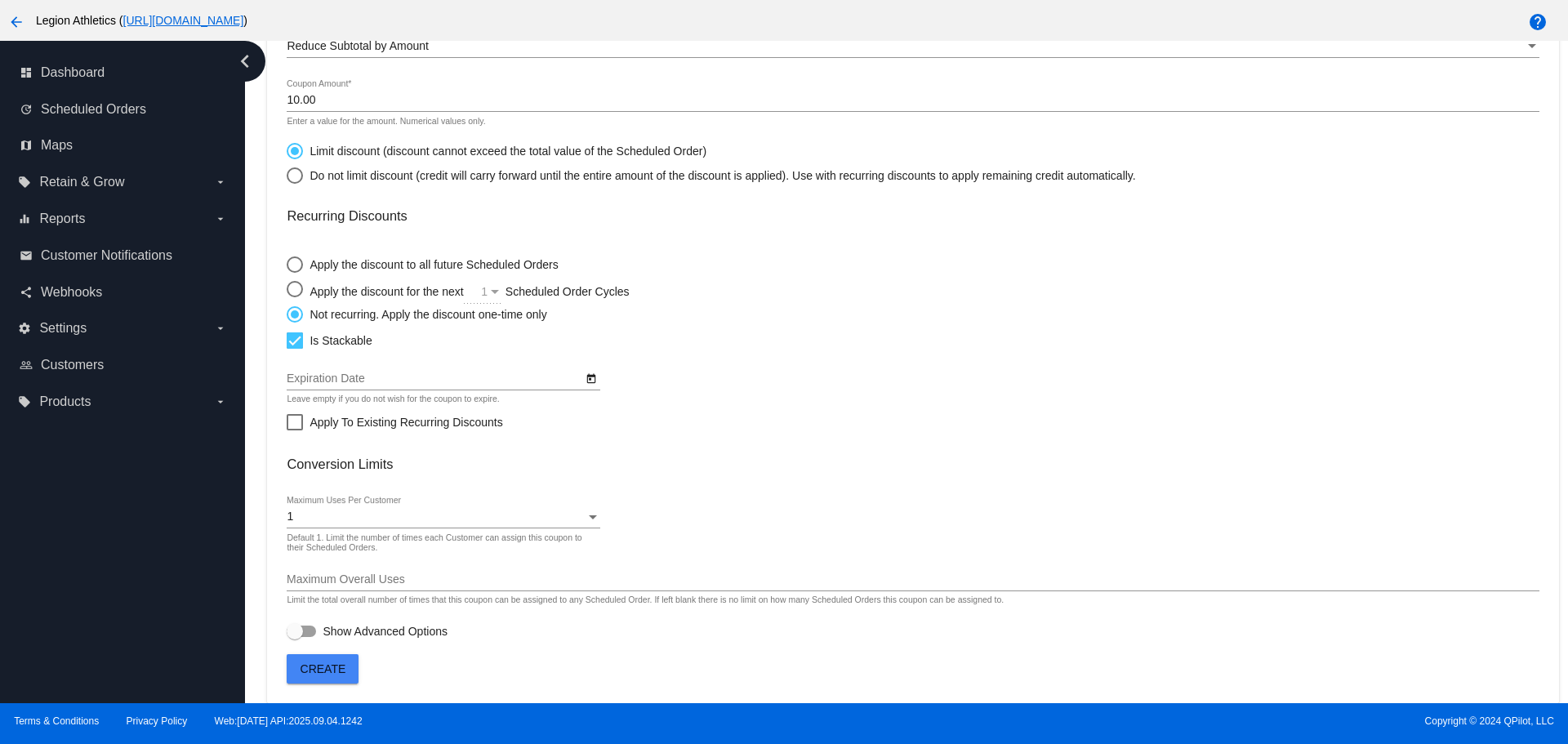
click at [313, 668] on span "Create" at bounding box center [323, 669] width 46 height 13
